Goal: Transaction & Acquisition: Obtain resource

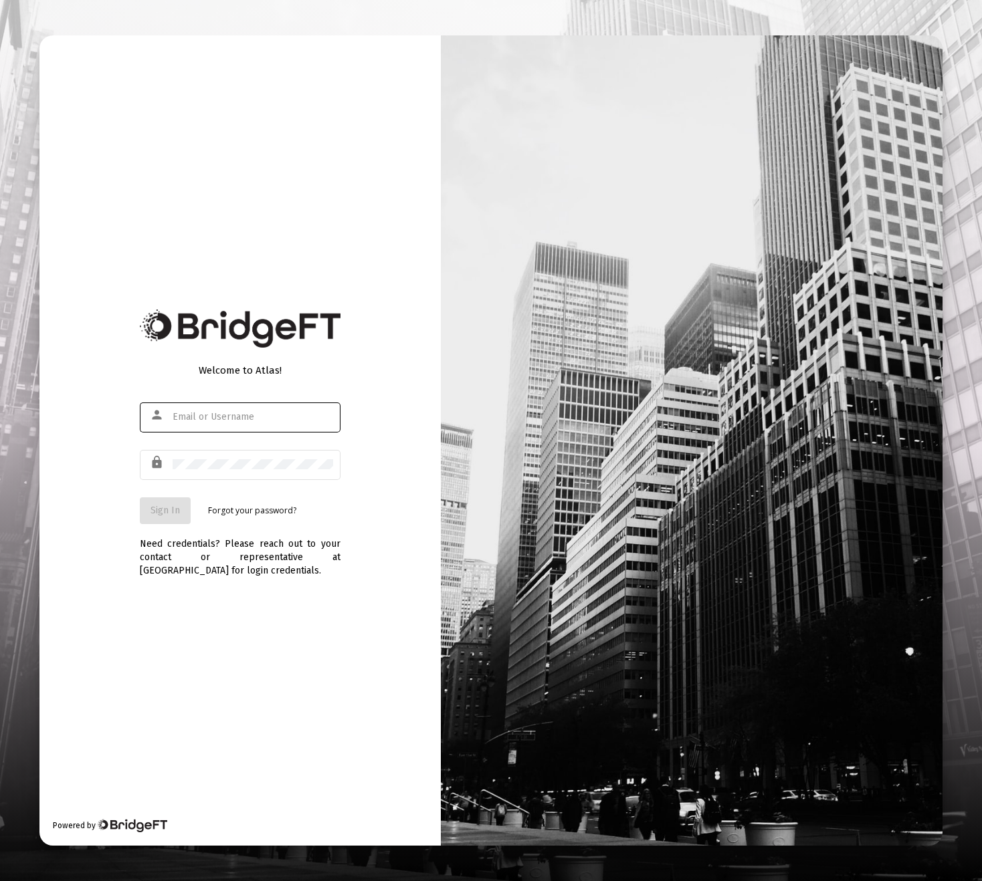
type input "[PERSON_NAME][EMAIL_ADDRESS][DOMAIN_NAME]"
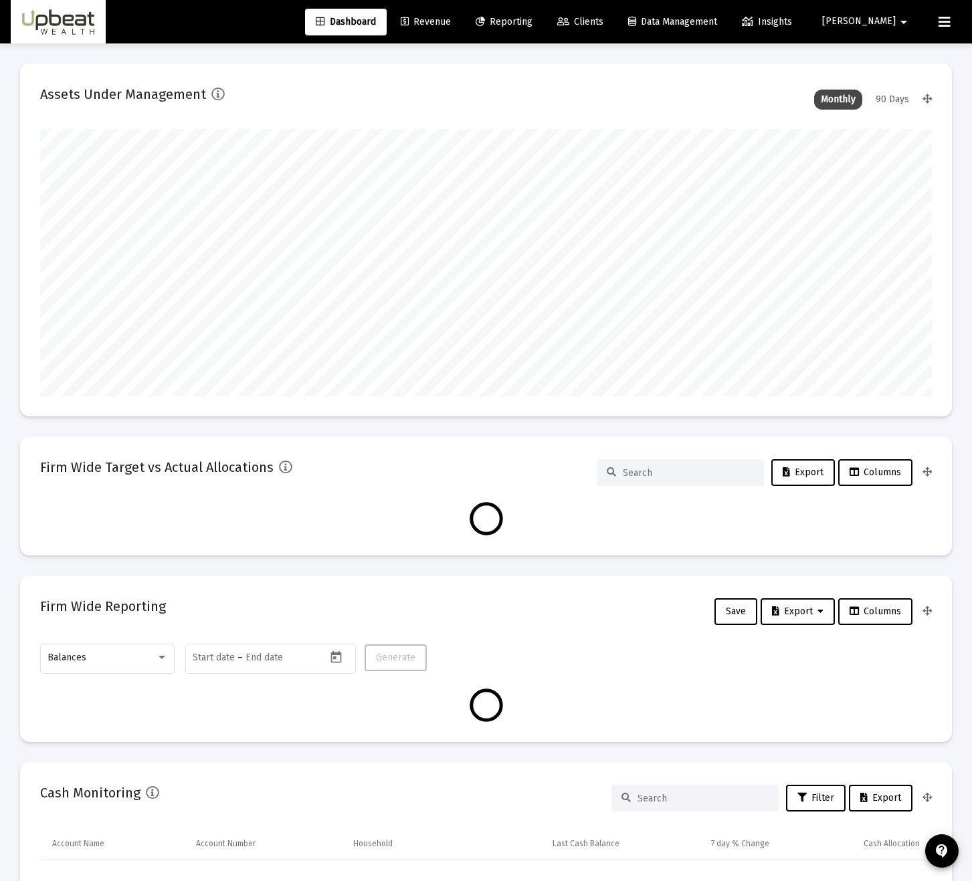
type input "[DATE]"
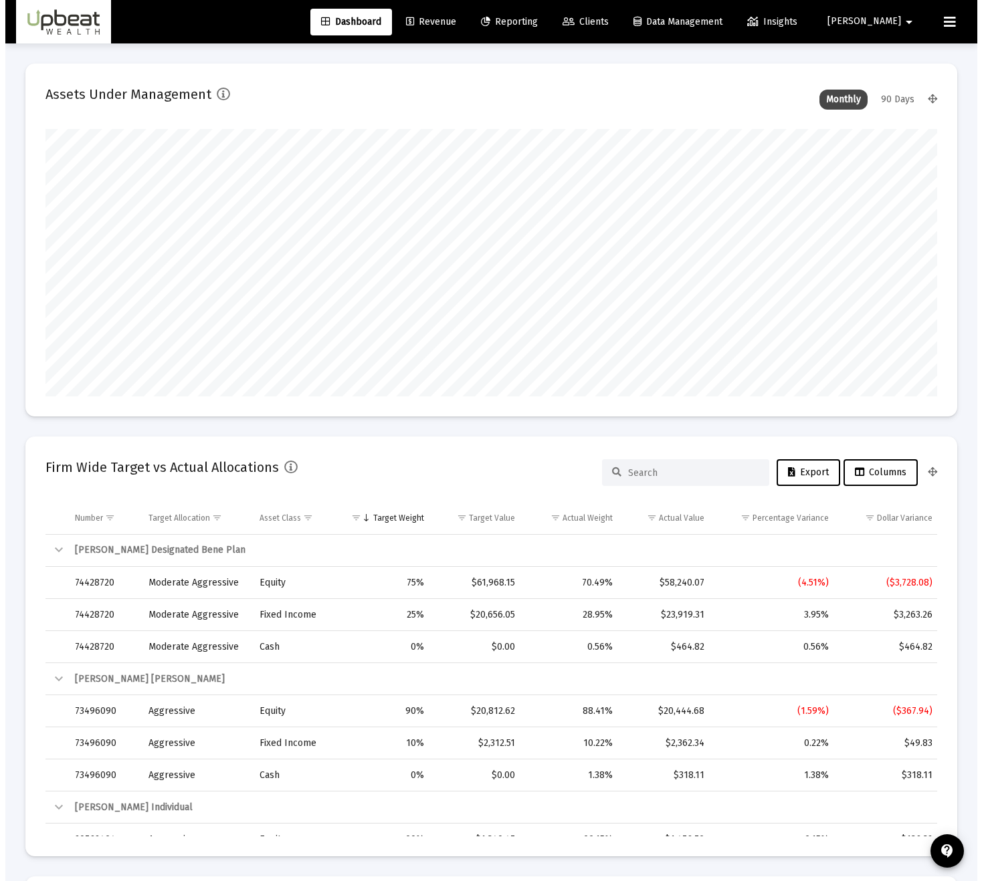
scroll to position [268, 415]
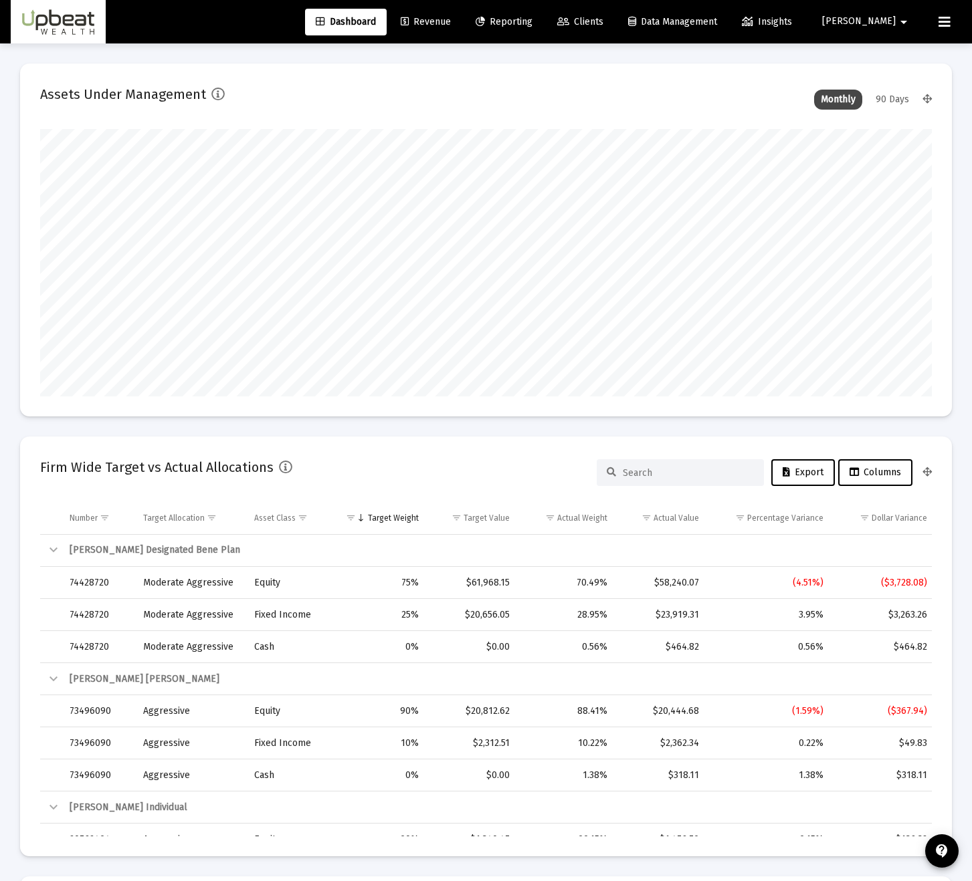
click at [461, 13] on link "Revenue" at bounding box center [426, 22] width 72 height 27
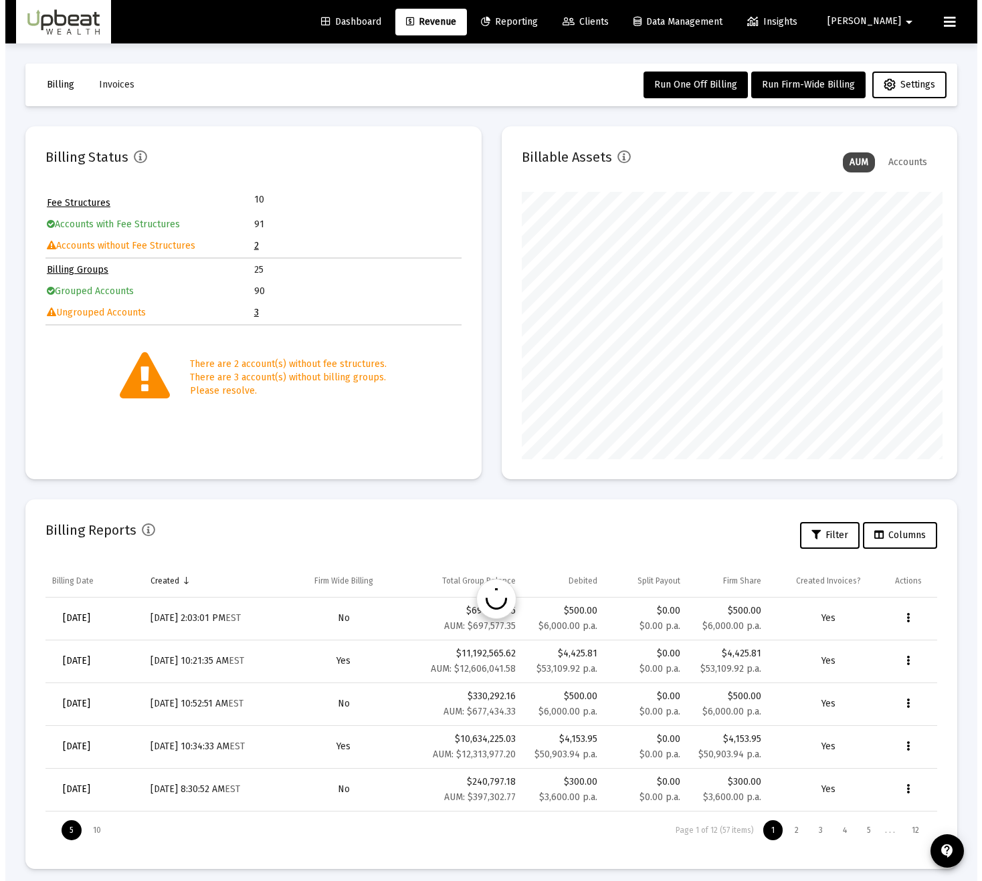
scroll to position [668506, 668358]
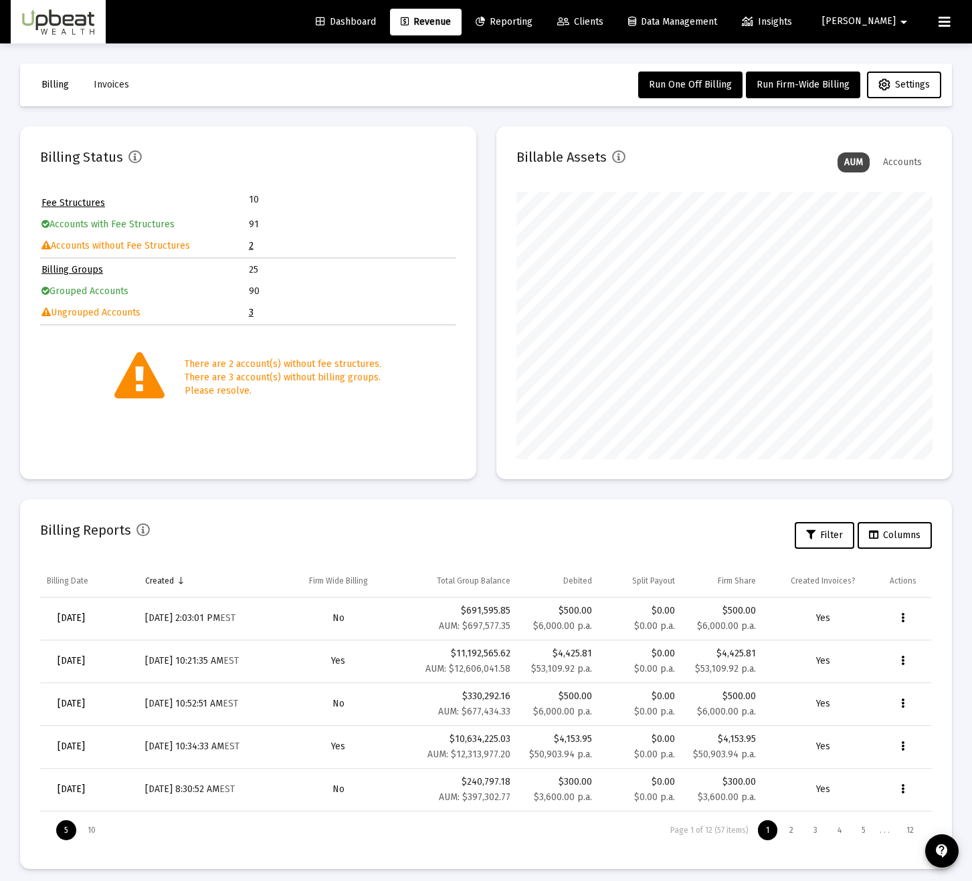
click at [614, 29] on link "Clients" at bounding box center [580, 22] width 68 height 27
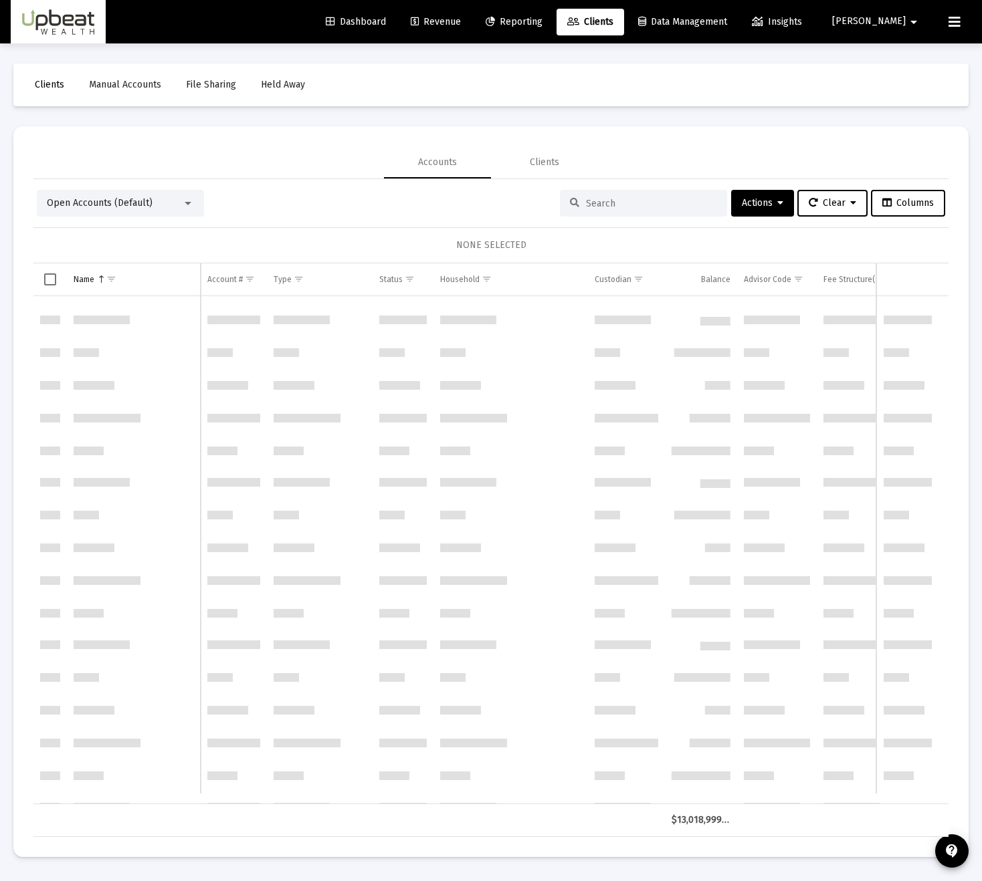
scroll to position [1338, 0]
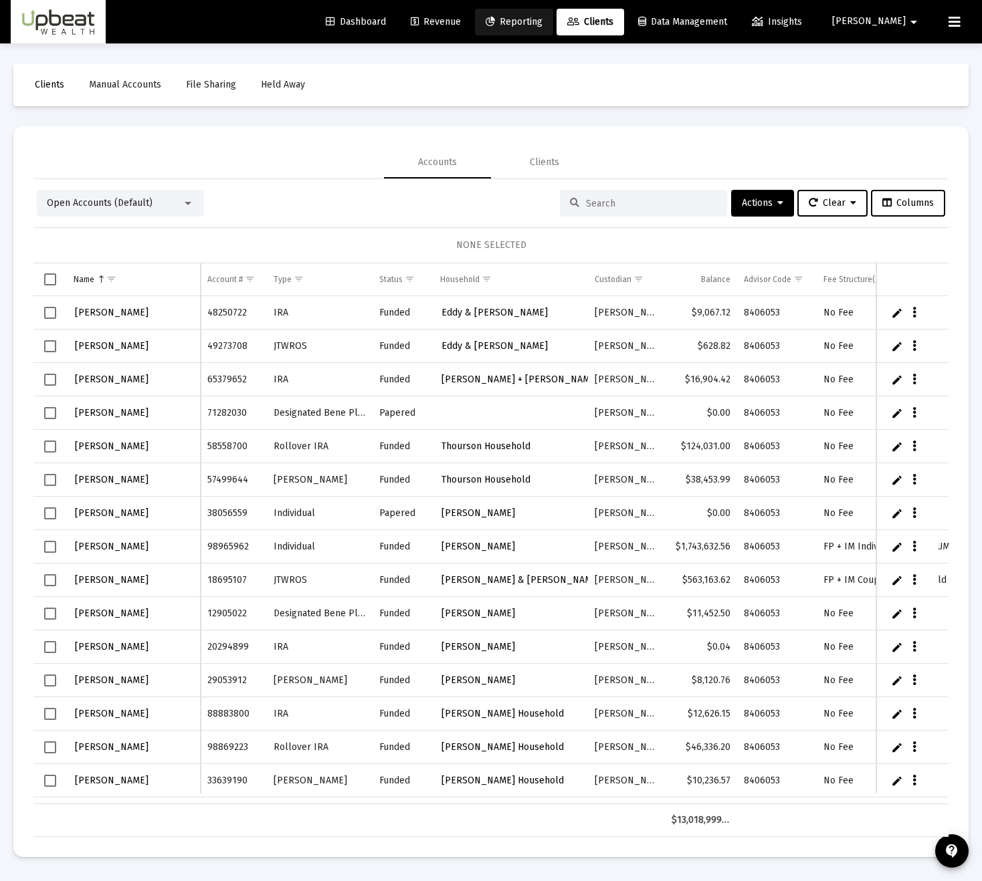
click at [553, 31] on link "Reporting" at bounding box center [514, 22] width 78 height 27
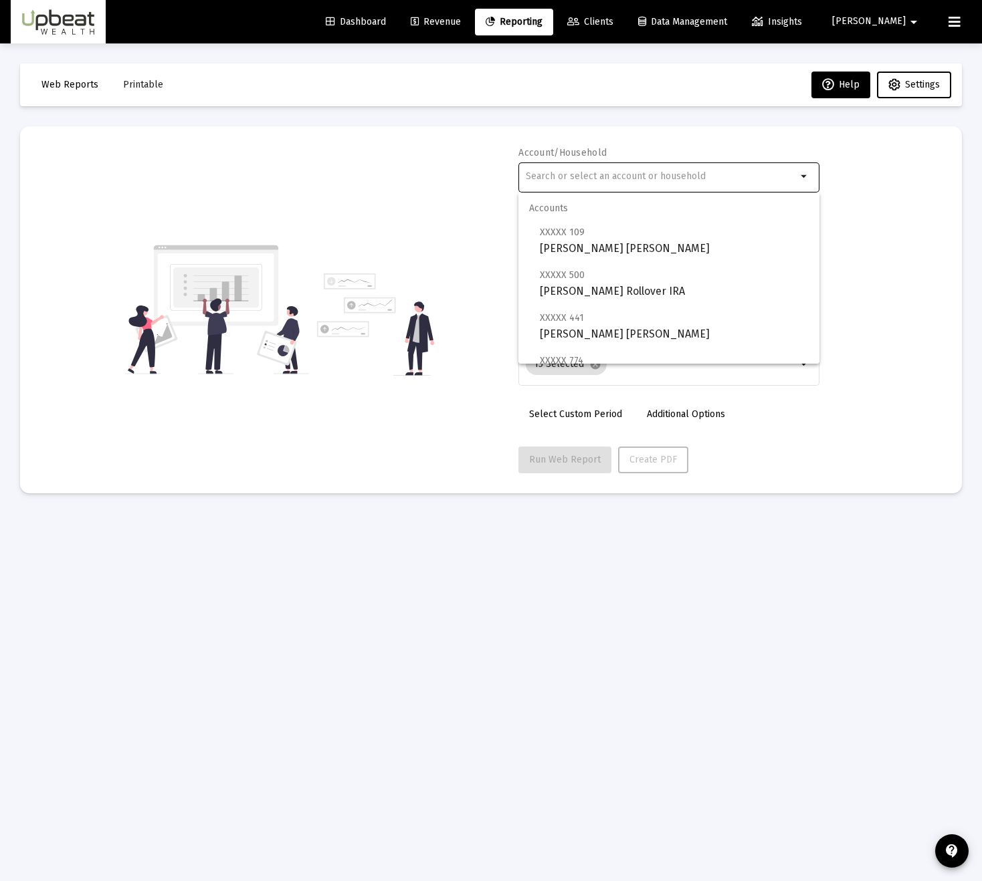
click at [630, 179] on input "text" at bounding box center [661, 176] width 271 height 11
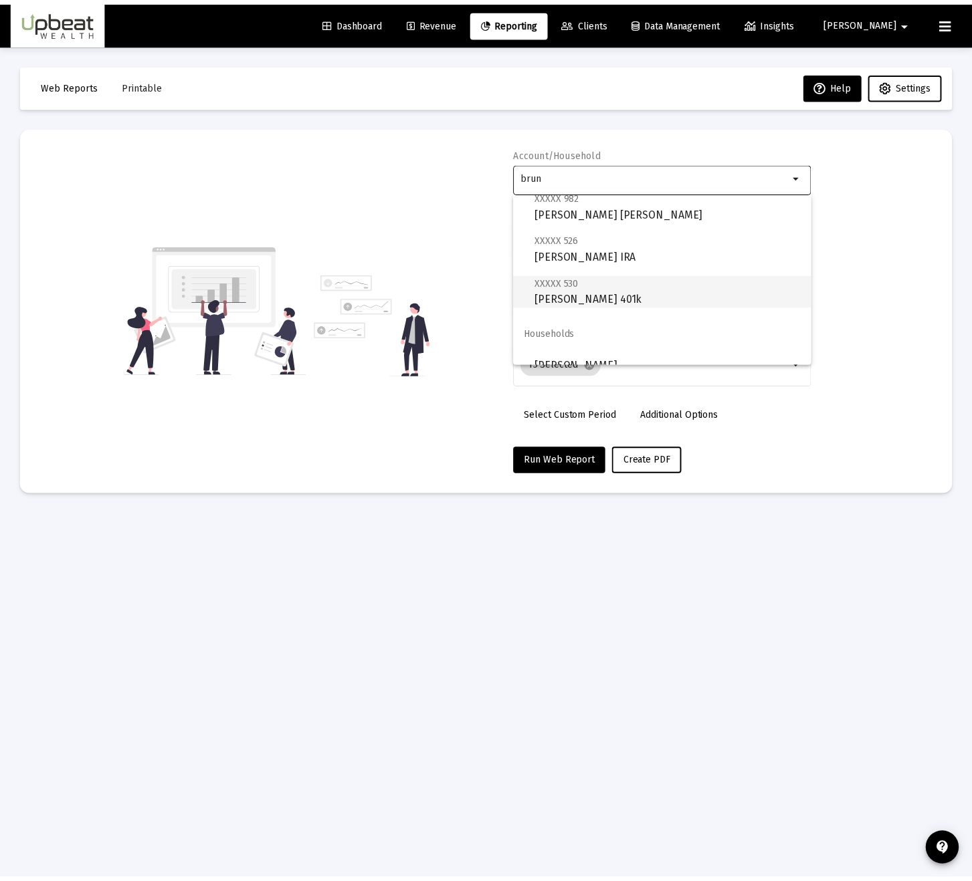
scroll to position [139, 0]
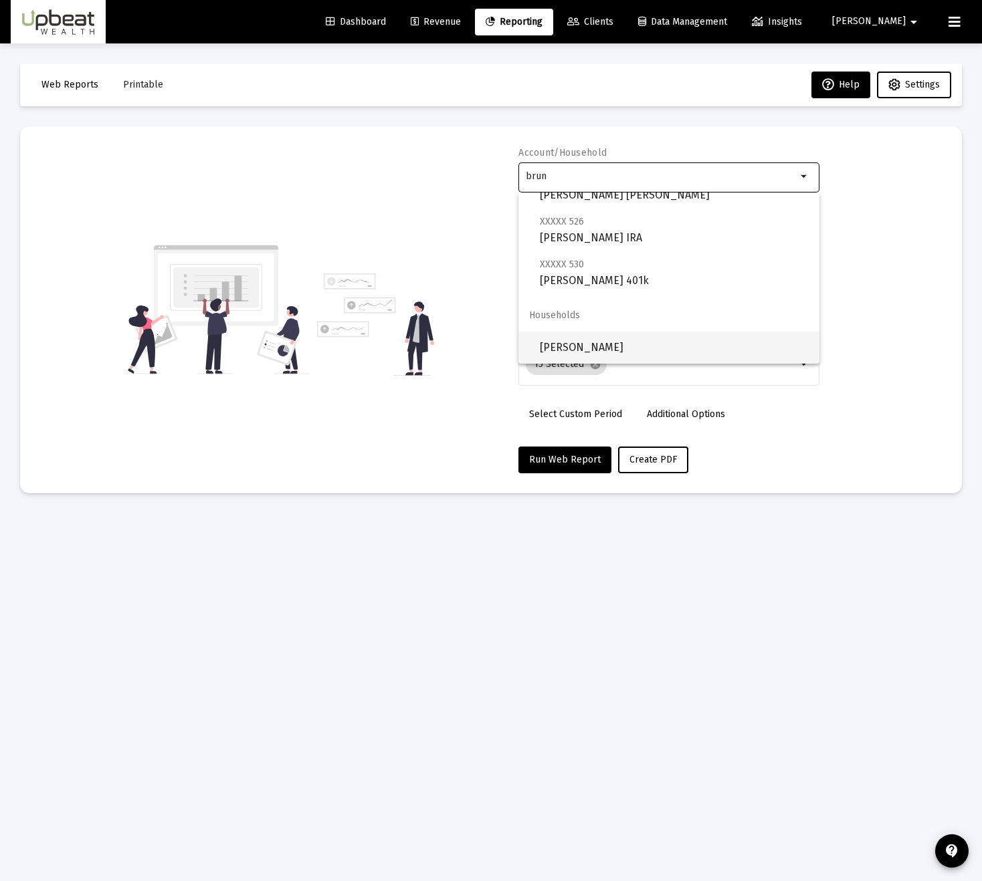
click at [617, 341] on span "[PERSON_NAME]" at bounding box center [674, 348] width 269 height 32
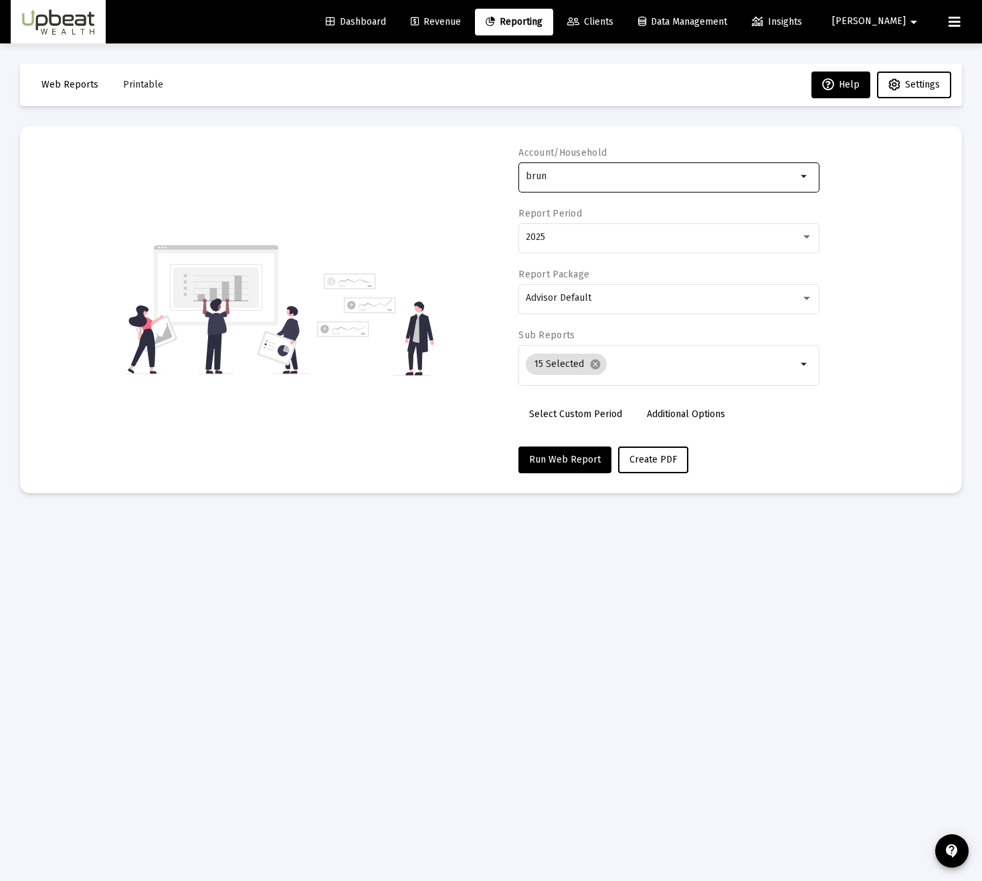
type input "[PERSON_NAME]"
click at [597, 244] on div "2025" at bounding box center [669, 237] width 287 height 33
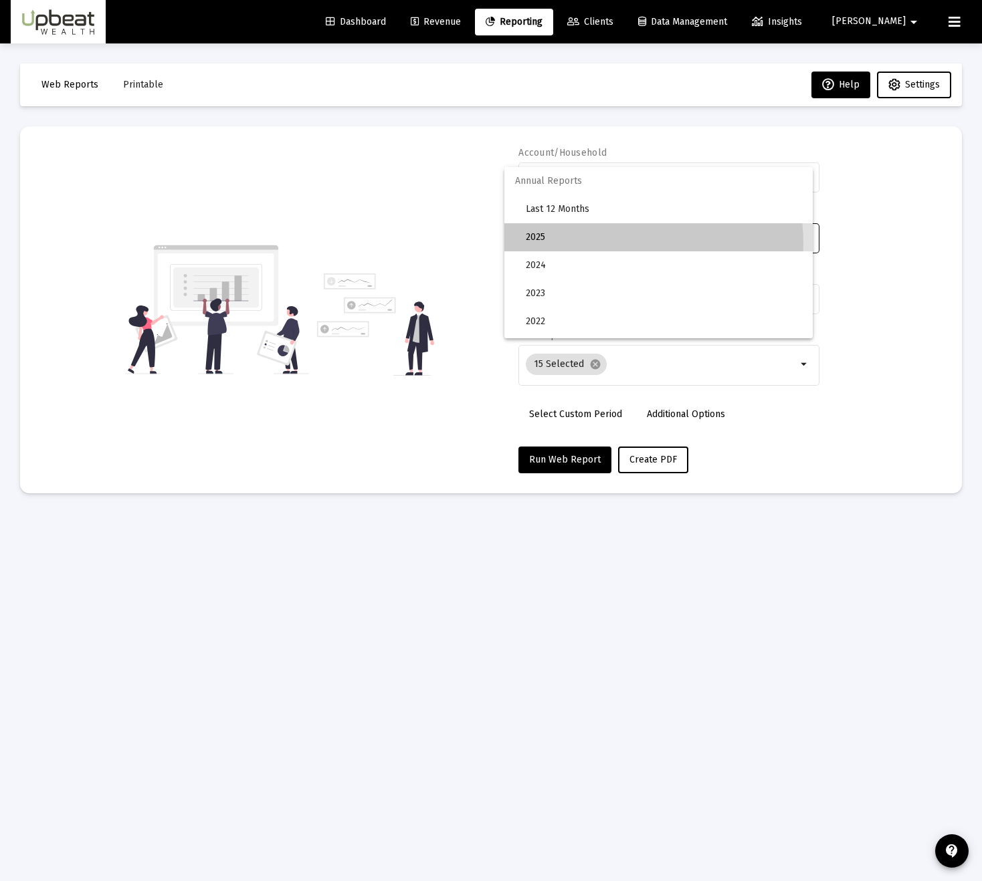
click at [597, 244] on span "2025" at bounding box center [664, 237] width 276 height 28
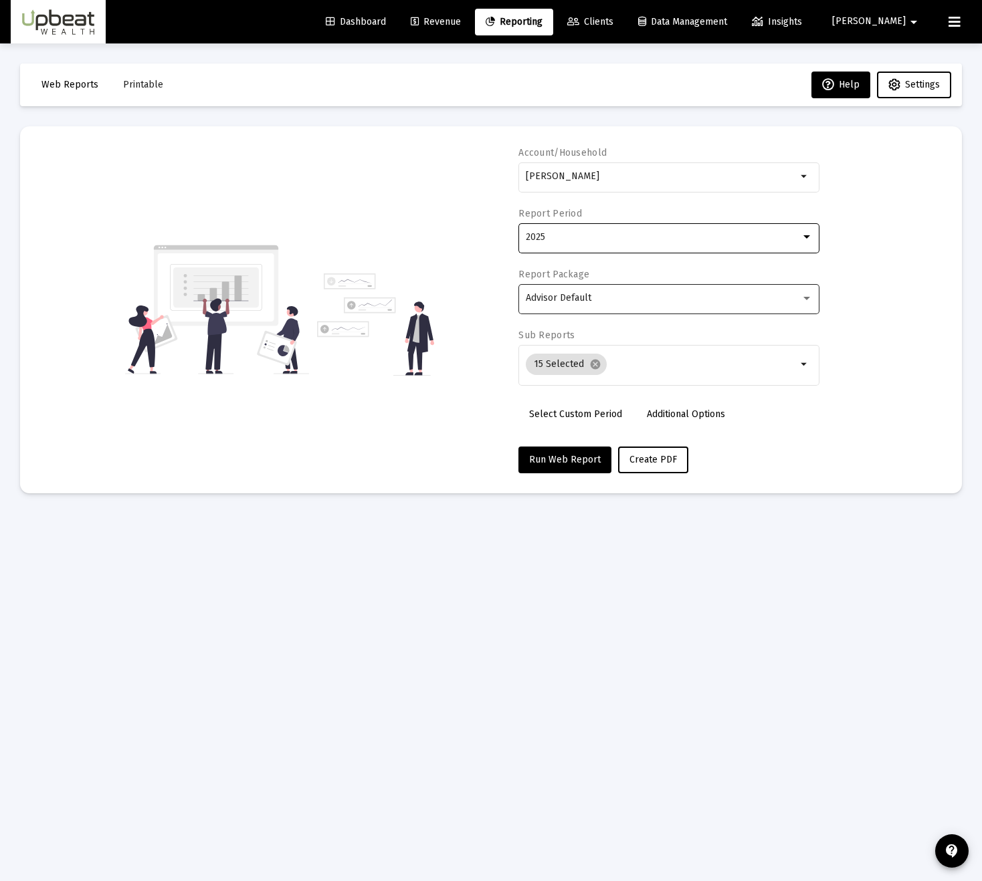
click at [597, 290] on div "Advisor Default" at bounding box center [669, 298] width 287 height 33
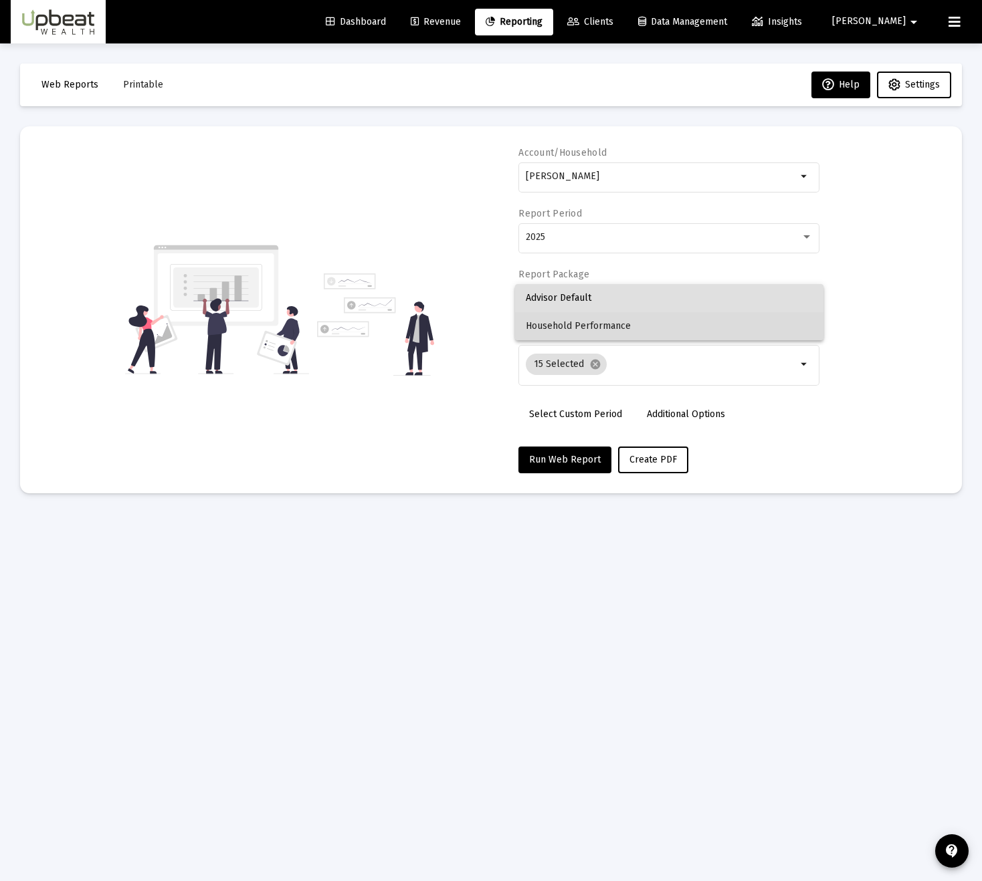
click at [598, 328] on span "Household Performance" at bounding box center [669, 326] width 287 height 28
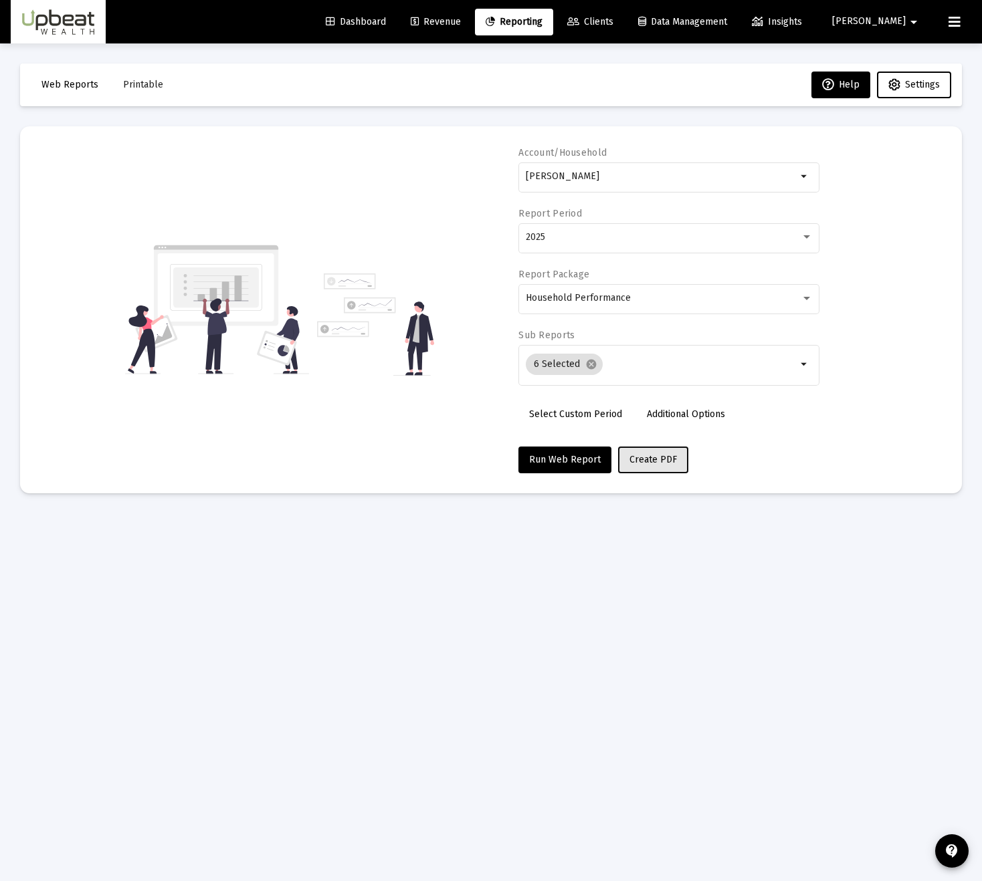
click at [672, 449] on button "Create PDF" at bounding box center [653, 460] width 70 height 27
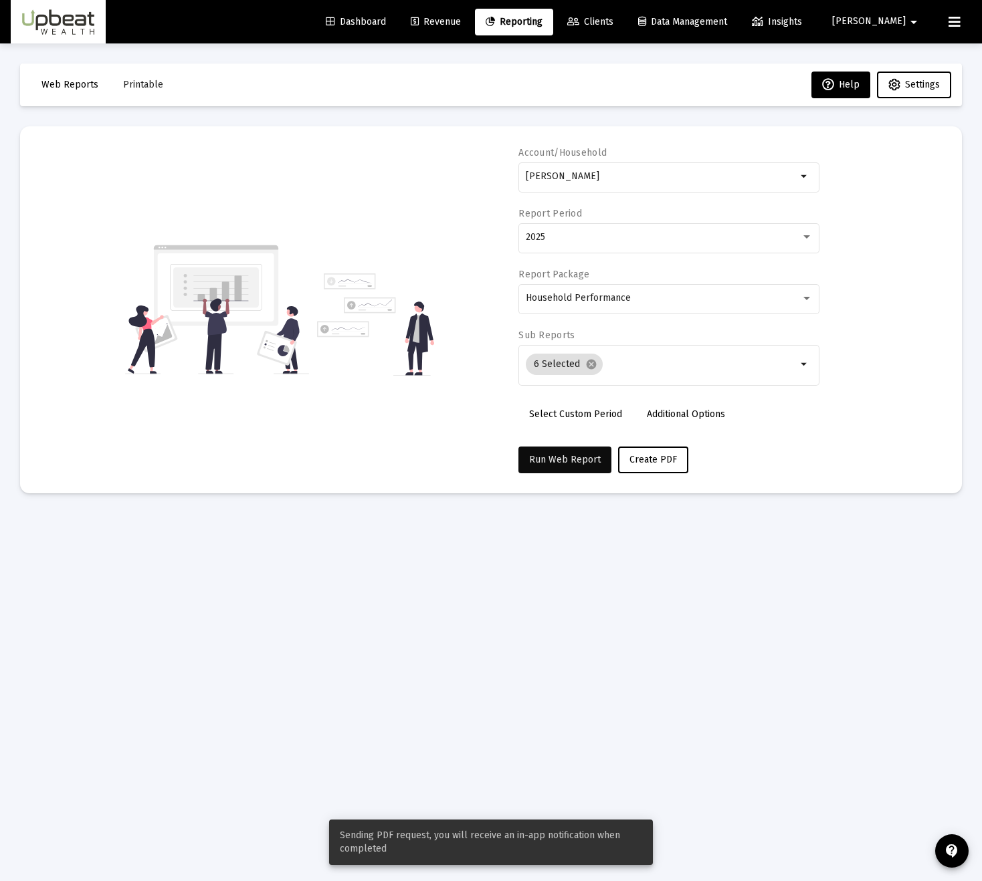
click at [584, 450] on button "Run Web Report" at bounding box center [564, 460] width 93 height 27
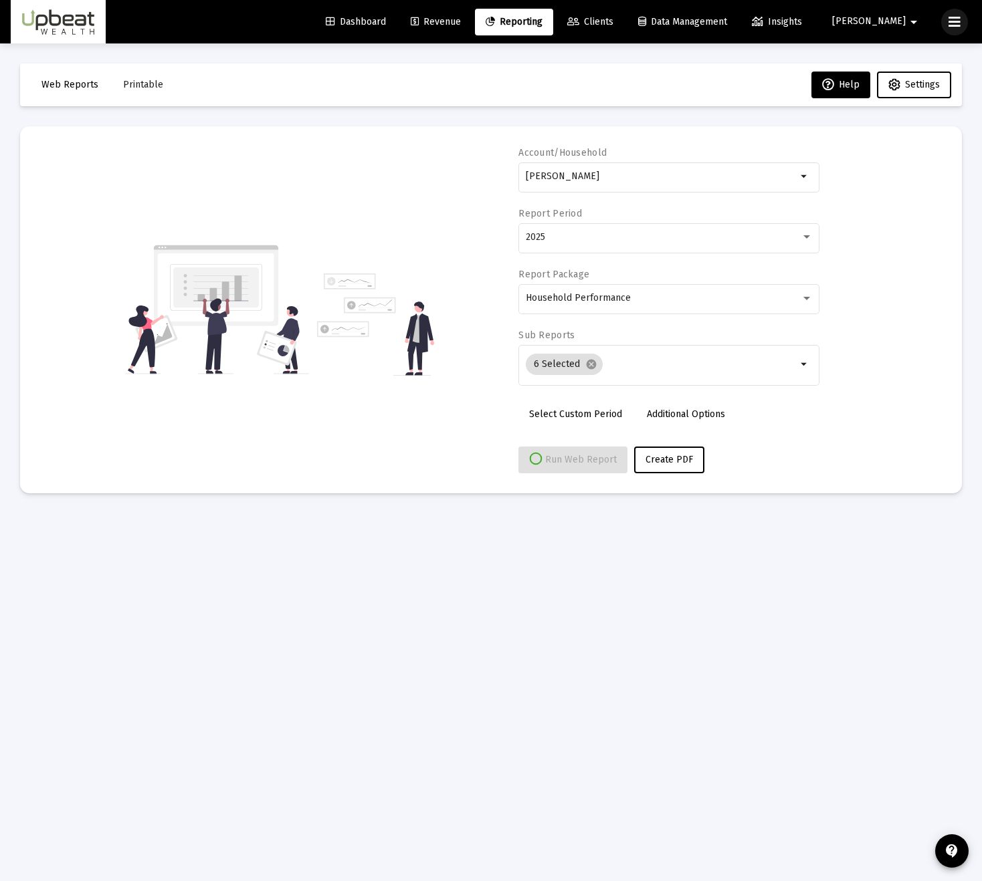
click at [955, 20] on icon at bounding box center [954, 22] width 12 height 16
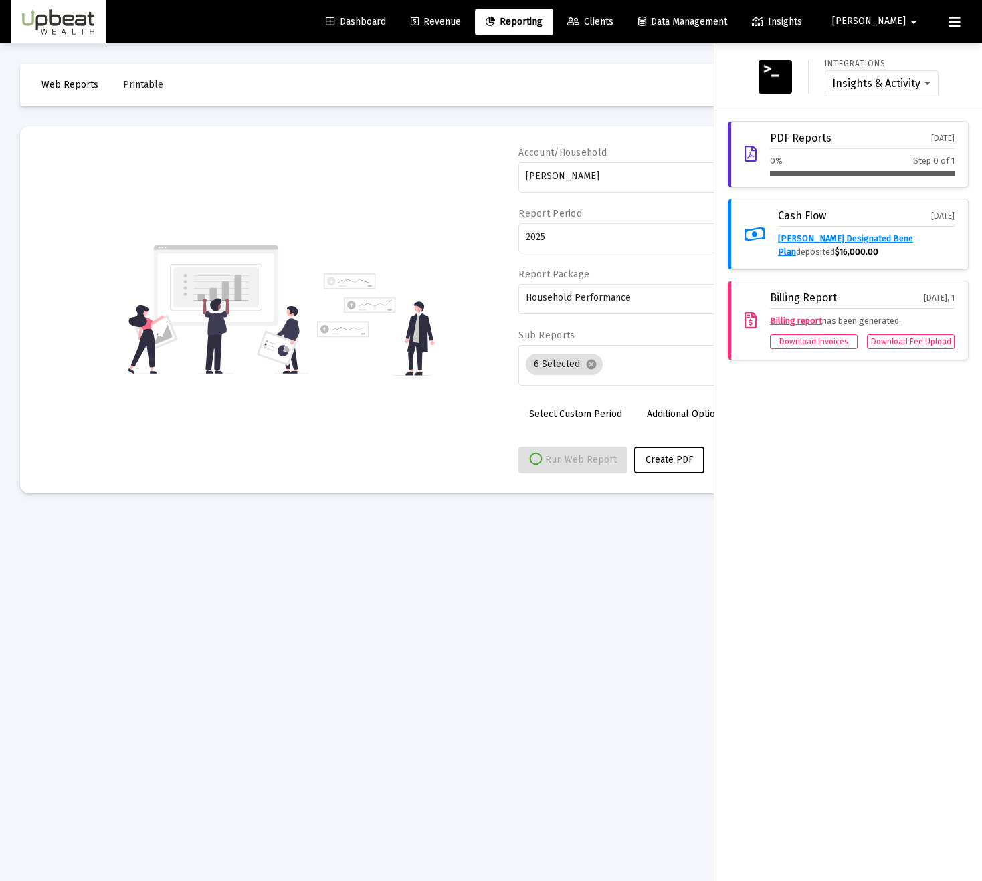
click at [955, 20] on icon at bounding box center [954, 22] width 12 height 16
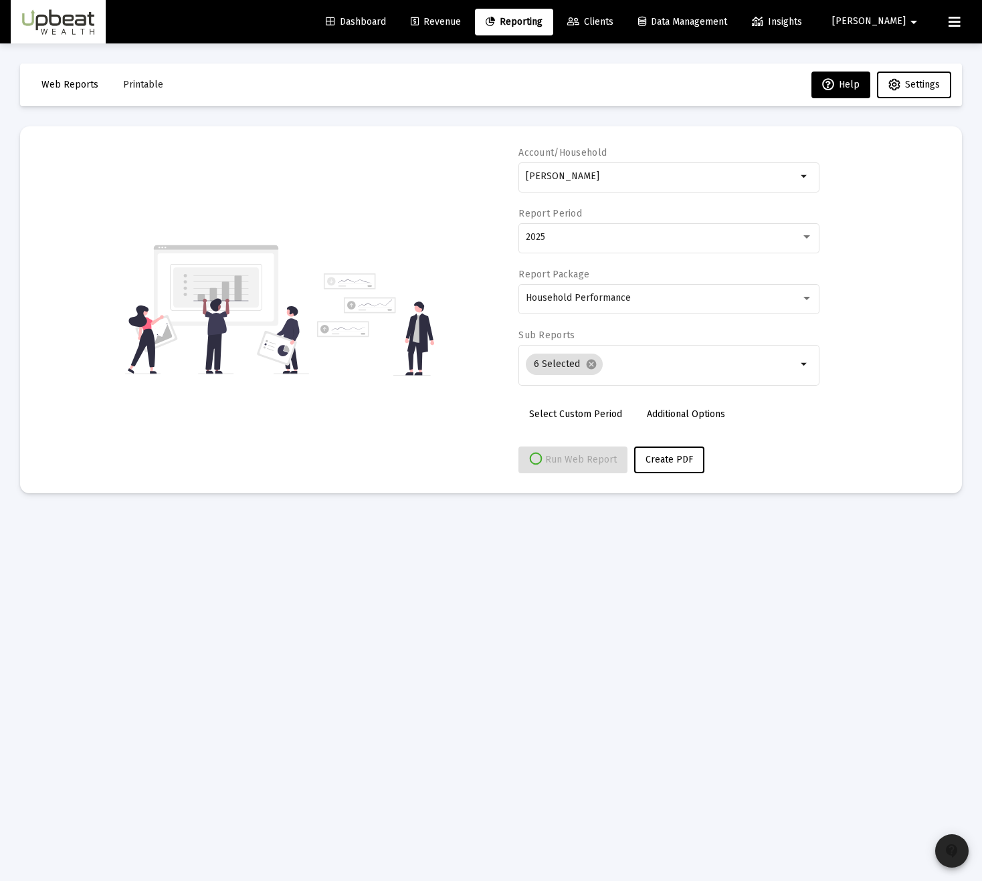
click at [952, 865] on span "contact_support" at bounding box center [952, 851] width 16 height 37
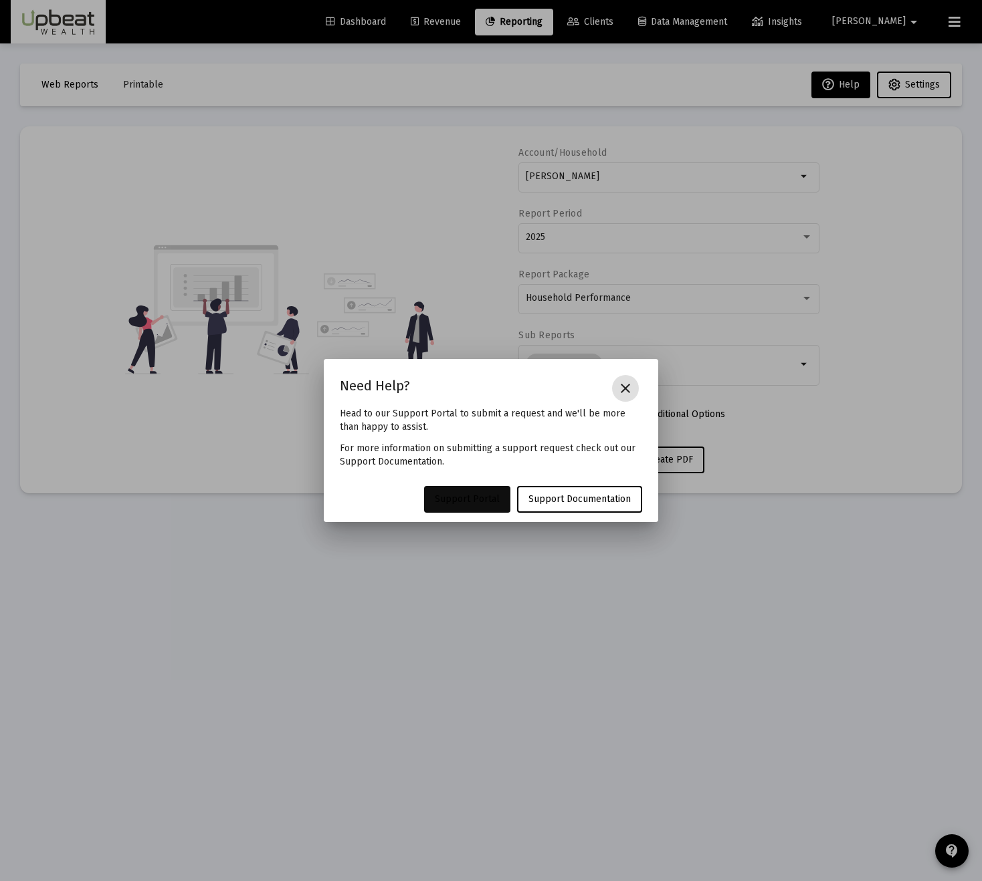
click at [489, 502] on span "Support Portal" at bounding box center [467, 499] width 65 height 11
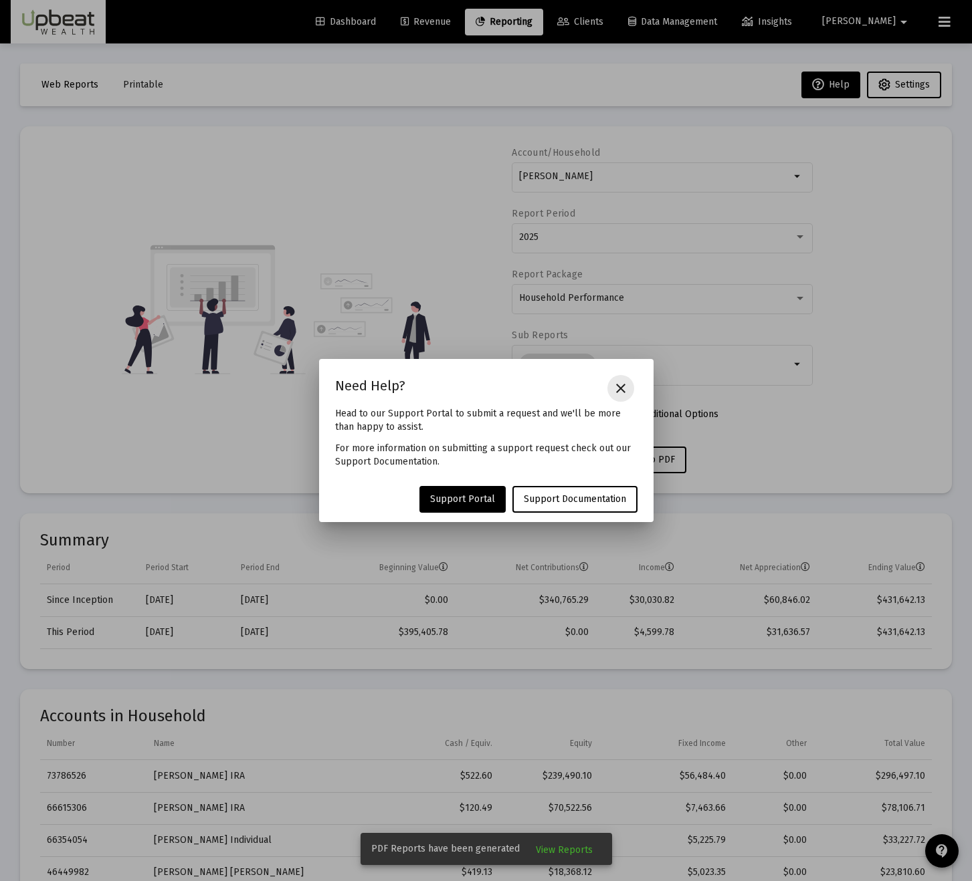
click at [613, 387] on mat-icon "close" at bounding box center [621, 389] width 16 height 16
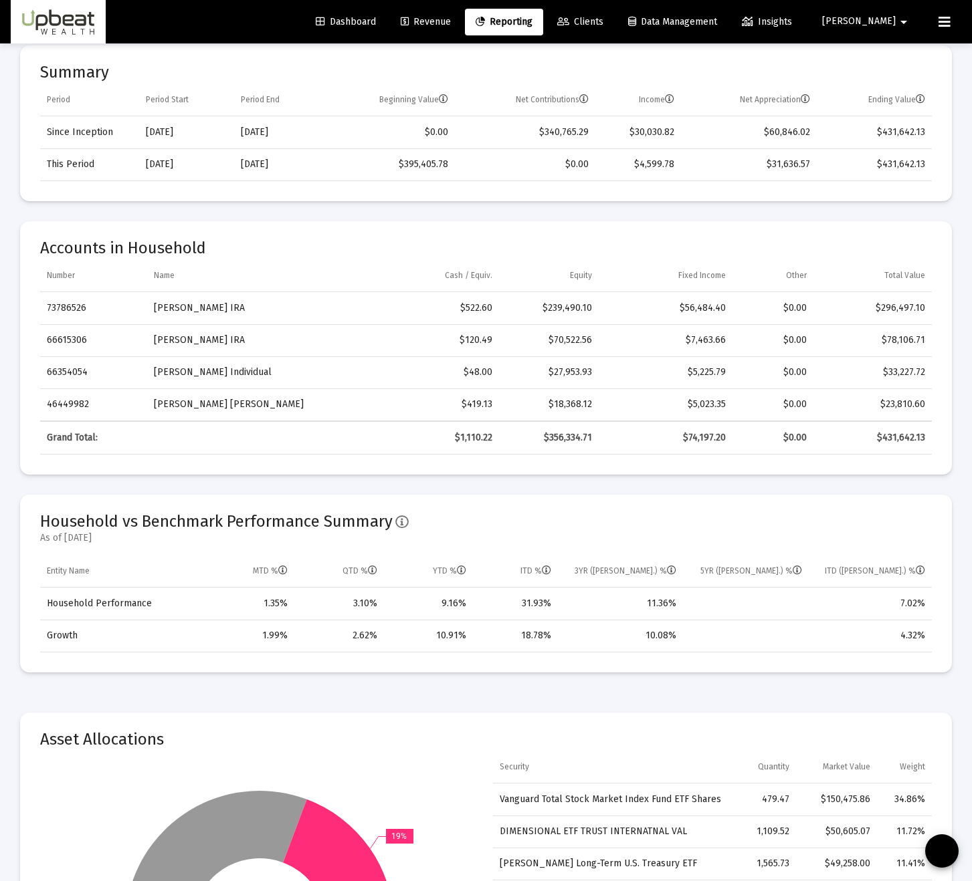
scroll to position [156, 0]
